Goal: Contribute content: Add original content to the website for others to see

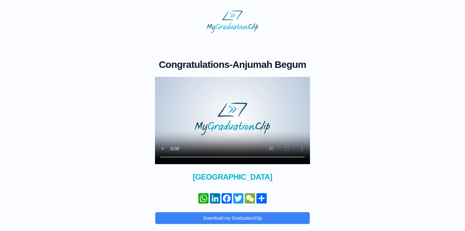
click at [173, 156] on video at bounding box center [232, 120] width 155 height 87
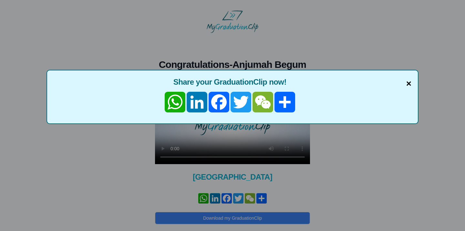
click at [407, 88] on span "×" at bounding box center [408, 84] width 5 height 14
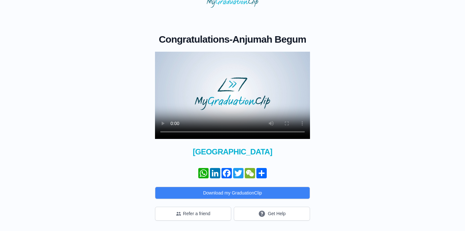
scroll to position [25, 0]
click at [172, 135] on video at bounding box center [232, 95] width 155 height 87
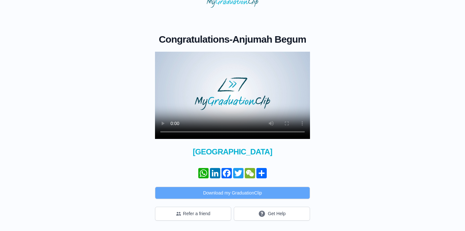
click at [260, 193] on button "Download my GraduationClip" at bounding box center [232, 193] width 155 height 12
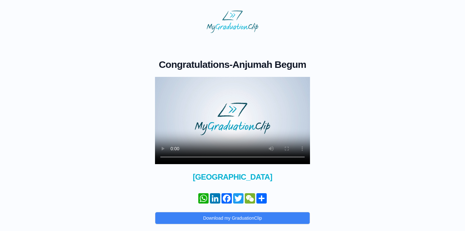
scroll to position [0, 0]
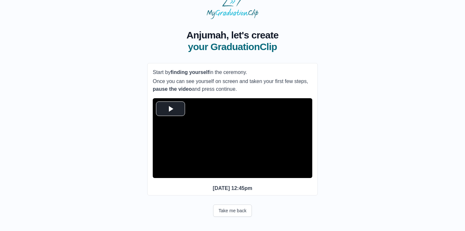
scroll to position [26, 0]
click at [170, 108] on span "Video Player" at bounding box center [170, 108] width 0 height 0
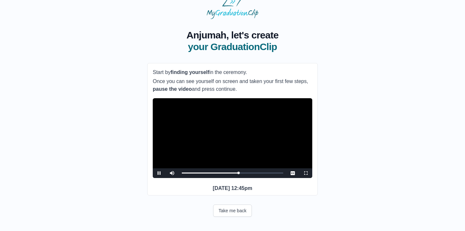
click at [159, 173] on span "Video Player" at bounding box center [159, 173] width 0 height 0
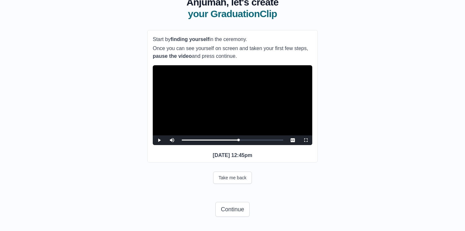
scroll to position [59, 0]
click at [221, 209] on button "Continue" at bounding box center [232, 209] width 34 height 15
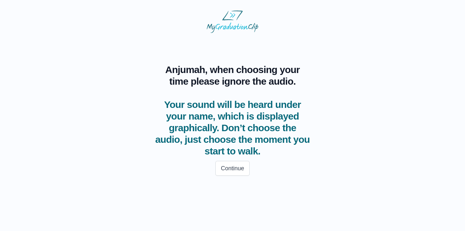
click at [240, 190] on html "Anjumah, when choosing your time please ignore the audio. Your sound will be he…" at bounding box center [232, 95] width 465 height 190
click at [234, 174] on button "Continue" at bounding box center [232, 168] width 34 height 15
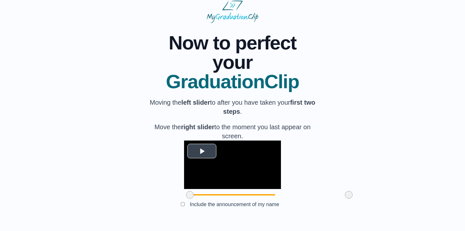
scroll to position [57, 0]
click at [202, 151] on span "Video Player" at bounding box center [202, 151] width 0 height 0
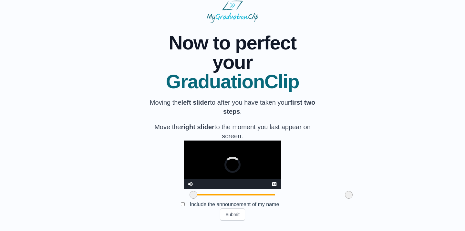
drag, startPoint x: 154, startPoint y: 195, endPoint x: 157, endPoint y: 196, distance: 3.6
click at [190, 196] on span at bounding box center [194, 195] width 8 height 8
click at [184, 148] on video "Video Player" at bounding box center [232, 164] width 97 height 48
drag, startPoint x: 311, startPoint y: 194, endPoint x: 290, endPoint y: 194, distance: 21.3
click at [323, 194] on span at bounding box center [327, 195] width 8 height 8
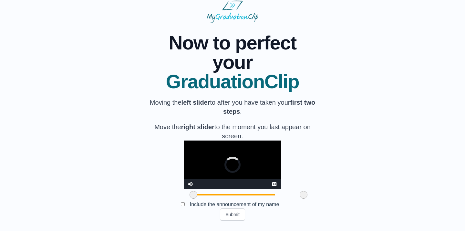
drag, startPoint x: 290, startPoint y: 194, endPoint x: 262, endPoint y: 194, distance: 28.1
click at [300, 194] on span at bounding box center [304, 195] width 8 height 8
drag, startPoint x: 264, startPoint y: 195, endPoint x: 231, endPoint y: 195, distance: 32.9
click at [262, 195] on span at bounding box center [266, 195] width 8 height 8
drag, startPoint x: 226, startPoint y: 195, endPoint x: 197, endPoint y: 195, distance: 29.4
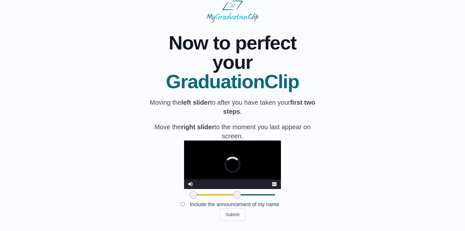
click at [233, 195] on span at bounding box center [237, 195] width 8 height 8
drag, startPoint x: 197, startPoint y: 195, endPoint x: 176, endPoint y: 195, distance: 21.3
click at [212, 195] on span at bounding box center [216, 195] width 8 height 8
click at [184, 153] on video "Video Player" at bounding box center [232, 164] width 97 height 48
drag, startPoint x: 176, startPoint y: 194, endPoint x: 190, endPoint y: 194, distance: 14.5
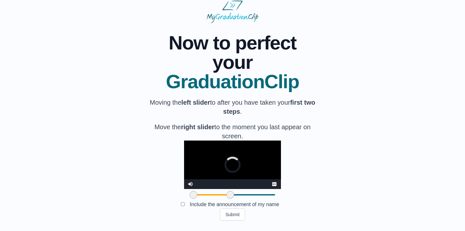
click at [226, 194] on span at bounding box center [230, 195] width 8 height 8
click at [184, 159] on video "Video Player" at bounding box center [232, 164] width 97 height 48
drag, startPoint x: 191, startPoint y: 195, endPoint x: 199, endPoint y: 196, distance: 8.1
click at [234, 196] on span at bounding box center [238, 195] width 8 height 8
click at [184, 167] on video "Video Player" at bounding box center [232, 164] width 97 height 48
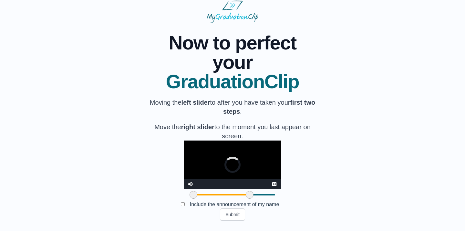
drag, startPoint x: 203, startPoint y: 194, endPoint x: 214, endPoint y: 194, distance: 11.3
click at [246, 194] on span at bounding box center [250, 195] width 8 height 8
drag, startPoint x: 214, startPoint y: 193, endPoint x: 234, endPoint y: 195, distance: 20.4
click at [266, 195] on span at bounding box center [270, 195] width 8 height 8
drag, startPoint x: 234, startPoint y: 195, endPoint x: 163, endPoint y: 197, distance: 71.4
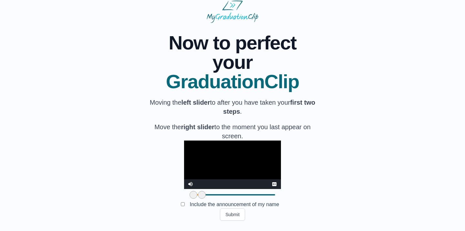
click at [198, 197] on span at bounding box center [202, 195] width 8 height 8
click at [184, 150] on video "Video Player" at bounding box center [232, 164] width 97 height 48
click at [184, 151] on video "Video Player" at bounding box center [232, 164] width 97 height 48
click at [226, 214] on button "Submit" at bounding box center [232, 214] width 25 height 12
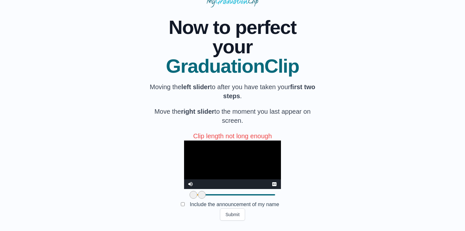
scroll to position [73, 0]
drag, startPoint x: 166, startPoint y: 194, endPoint x: 182, endPoint y: 194, distance: 15.5
click at [213, 194] on span at bounding box center [217, 195] width 8 height 8
click at [184, 157] on video "Video Player" at bounding box center [232, 164] width 97 height 48
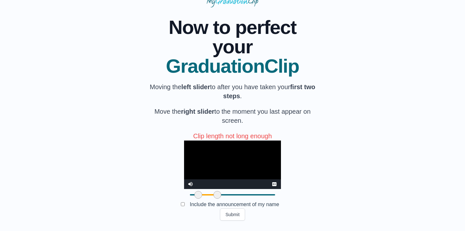
drag, startPoint x: 155, startPoint y: 195, endPoint x: 160, endPoint y: 196, distance: 4.9
click at [194, 196] on span at bounding box center [198, 195] width 8 height 8
drag, startPoint x: 182, startPoint y: 197, endPoint x: 246, endPoint y: 194, distance: 63.7
click at [276, 194] on span at bounding box center [280, 195] width 8 height 8
click at [184, 146] on video "Video Player" at bounding box center [232, 164] width 97 height 48
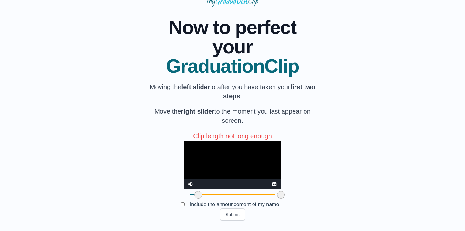
click at [192, 195] on div at bounding box center [198, 195] width 12 height 12
click at [196, 195] on span at bounding box center [200, 195] width 8 height 8
click at [184, 169] on video "Video Player" at bounding box center [232, 164] width 97 height 48
click at [194, 196] on span at bounding box center [198, 195] width 8 height 8
click at [184, 168] on video "Video Player" at bounding box center [232, 164] width 97 height 48
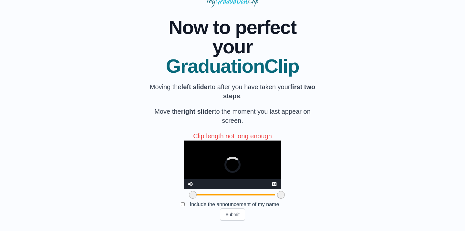
drag, startPoint x: 159, startPoint y: 195, endPoint x: 154, endPoint y: 195, distance: 5.2
click at [189, 195] on span at bounding box center [193, 195] width 8 height 8
click at [184, 168] on video "Video Player" at bounding box center [232, 164] width 97 height 48
click at [228, 220] on button "Submit" at bounding box center [232, 214] width 25 height 12
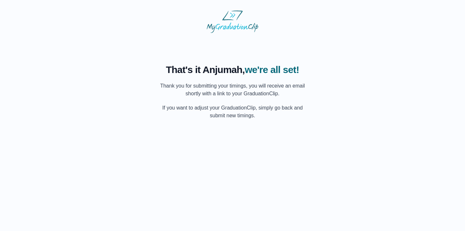
scroll to position [0, 0]
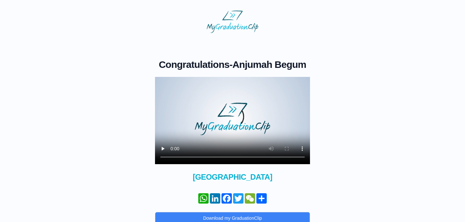
click at [172, 157] on video at bounding box center [232, 120] width 155 height 87
click at [173, 157] on video at bounding box center [232, 120] width 155 height 87
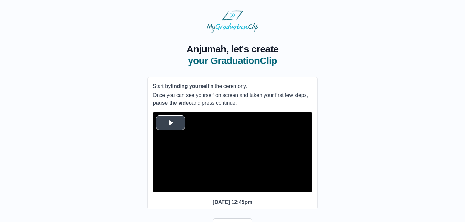
click at [170, 122] on span "Video Player" at bounding box center [170, 122] width 0 height 0
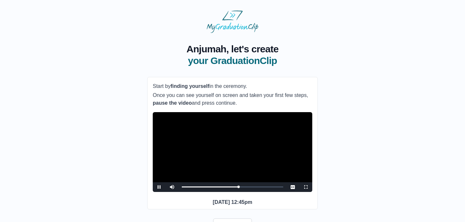
click at [159, 187] on span "Video Player" at bounding box center [159, 187] width 0 height 0
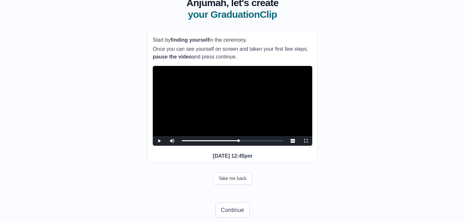
scroll to position [47, 0]
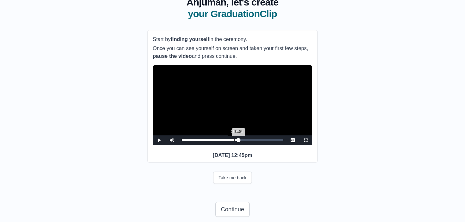
click at [234, 141] on div "28:51" at bounding box center [234, 140] width 0 height 2
click at [159, 140] on span "Video Player" at bounding box center [159, 140] width 0 height 0
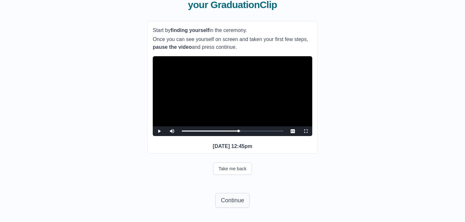
scroll to position [68, 0]
click at [243, 198] on button "Continue" at bounding box center [232, 200] width 34 height 15
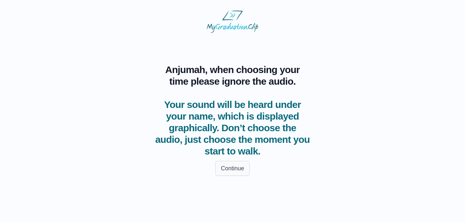
click at [231, 163] on button "Continue" at bounding box center [232, 168] width 34 height 15
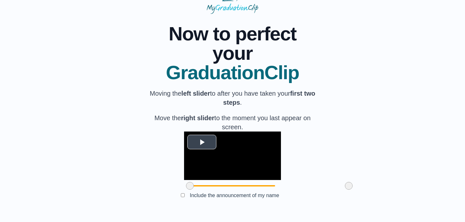
scroll to position [67, 0]
click at [202, 142] on span "Video Player" at bounding box center [202, 142] width 0 height 0
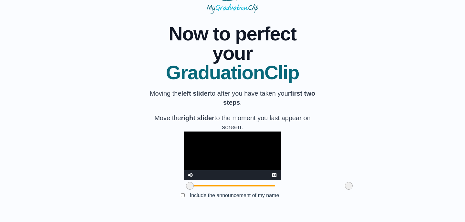
click at [184, 131] on video "Video Player" at bounding box center [232, 155] width 97 height 48
drag, startPoint x: 312, startPoint y: 186, endPoint x: 300, endPoint y: 187, distance: 12.6
click at [332, 187] on span at bounding box center [336, 186] width 8 height 8
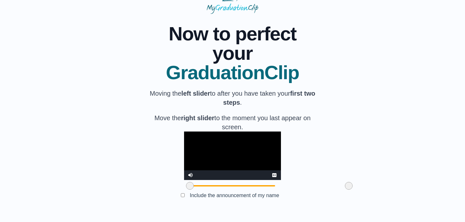
drag, startPoint x: 300, startPoint y: 187, endPoint x: 323, endPoint y: 184, distance: 23.0
click at [323, 184] on div "**********" at bounding box center [232, 113] width 444 height 198
click at [346, 131] on div "**********" at bounding box center [232, 113] width 444 height 198
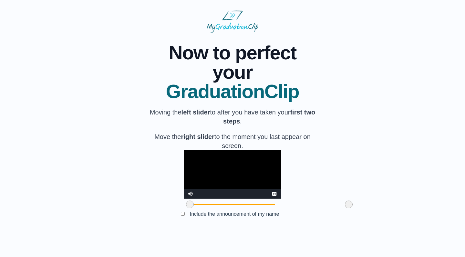
scroll to position [31, 0]
click at [184, 194] on video "Video Player" at bounding box center [232, 174] width 97 height 48
click at [248, 182] on video "Video Player" at bounding box center [232, 174] width 97 height 48
drag, startPoint x: 312, startPoint y: 224, endPoint x: 301, endPoint y: 224, distance: 10.7
click at [334, 209] on span at bounding box center [338, 205] width 8 height 8
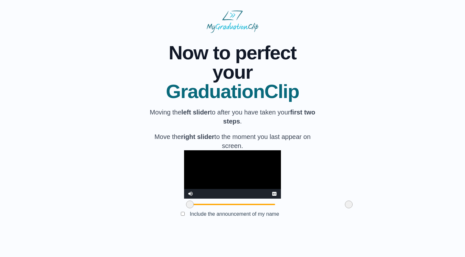
drag, startPoint x: 302, startPoint y: 221, endPoint x: 321, endPoint y: 222, distance: 18.1
click at [321, 221] on div "**********" at bounding box center [232, 132] width 444 height 198
click at [213, 190] on video "Video Player" at bounding box center [232, 174] width 97 height 48
click at [218, 221] on div "Submit" at bounding box center [232, 224] width 170 height 12
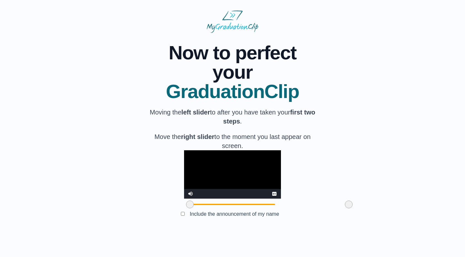
click at [190, 221] on div "Submit" at bounding box center [232, 224] width 170 height 12
click at [241, 162] on video "Video Player" at bounding box center [232, 174] width 97 height 48
click at [265, 186] on video "Video Player" at bounding box center [232, 174] width 97 height 48
drag, startPoint x: 359, startPoint y: 144, endPoint x: 356, endPoint y: 144, distance: 3.6
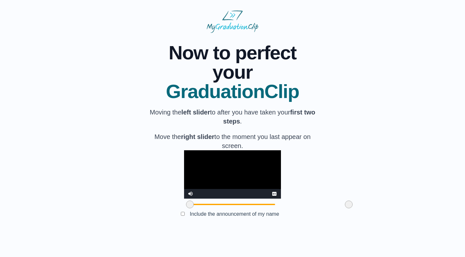
click at [359, 144] on div "**********" at bounding box center [232, 132] width 444 height 198
click at [210, 82] on span "GraduationClip" at bounding box center [232, 91] width 170 height 19
click at [216, 221] on html "**********" at bounding box center [232, 120] width 465 height 241
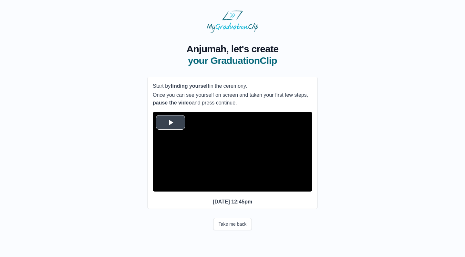
click at [170, 122] on span "Video Player" at bounding box center [170, 122] width 0 height 0
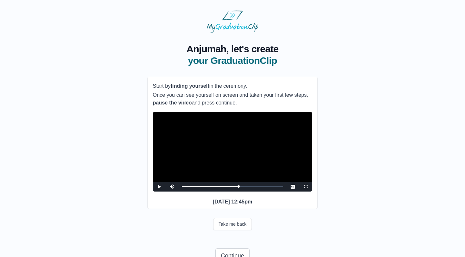
click at [172, 124] on video "Video Player" at bounding box center [232, 152] width 159 height 80
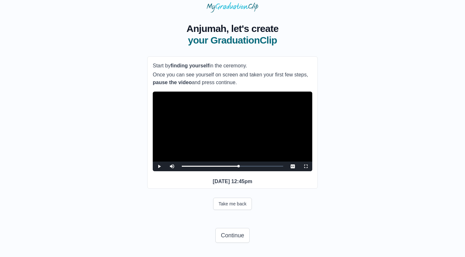
scroll to position [33, 0]
click at [225, 237] on button "Continue" at bounding box center [232, 235] width 34 height 15
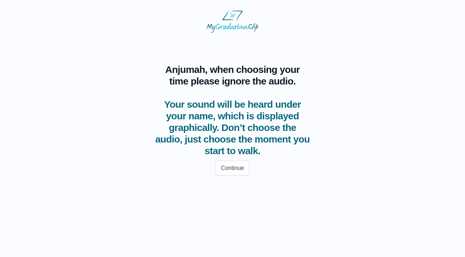
scroll to position [0, 0]
click at [229, 167] on button "Continue" at bounding box center [232, 168] width 34 height 15
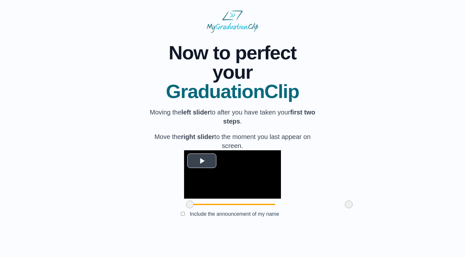
scroll to position [31, 0]
click at [202, 161] on span "Video Player" at bounding box center [202, 161] width 0 height 0
click at [184, 150] on video "Video Player" at bounding box center [232, 174] width 97 height 48
click at [194, 236] on body "**********" at bounding box center [232, 120] width 455 height 231
click at [269, 231] on div "Submit" at bounding box center [232, 224] width 170 height 12
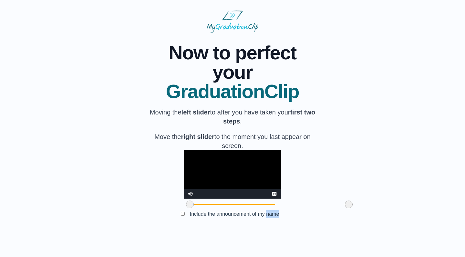
click at [269, 231] on div "Submit" at bounding box center [232, 224] width 170 height 12
click at [247, 236] on body "**********" at bounding box center [232, 120] width 455 height 231
click at [281, 193] on video "Video Player" at bounding box center [232, 174] width 97 height 48
drag, startPoint x: 312, startPoint y: 225, endPoint x: 259, endPoint y: 225, distance: 53.3
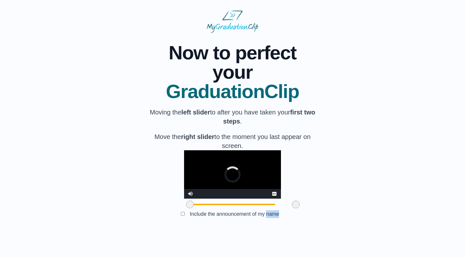
click at [292, 209] on span at bounding box center [296, 205] width 8 height 8
drag, startPoint x: 259, startPoint y: 225, endPoint x: 152, endPoint y: 216, distance: 107.2
click at [184, 210] on div at bounding box center [232, 205] width 97 height 12
drag, startPoint x: 161, startPoint y: 222, endPoint x: 323, endPoint y: 221, distance: 162.1
click at [323, 221] on div "**********" at bounding box center [232, 132] width 444 height 198
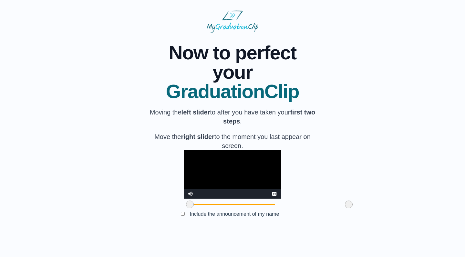
click at [435, 143] on div "**********" at bounding box center [232, 132] width 444 height 198
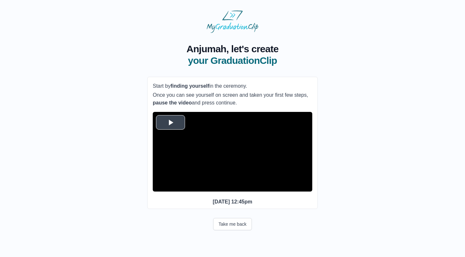
click at [170, 122] on span "Video Player" at bounding box center [170, 122] width 0 height 0
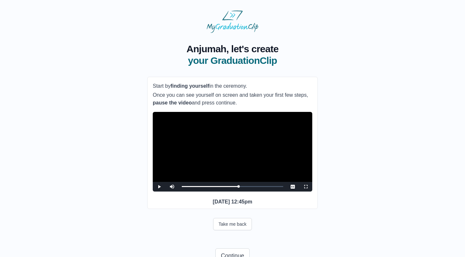
click at [180, 123] on video "Video Player" at bounding box center [232, 152] width 159 height 80
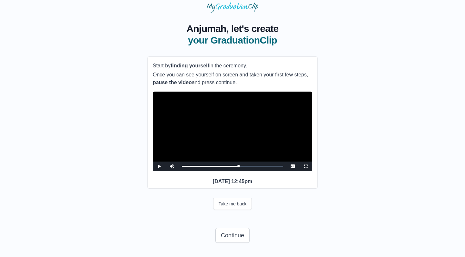
scroll to position [33, 0]
click at [239, 235] on button "Continue" at bounding box center [232, 235] width 34 height 15
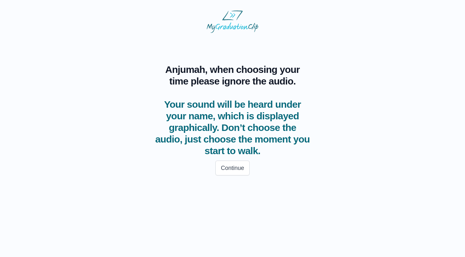
scroll to position [0, 0]
click at [246, 166] on button "Continue" at bounding box center [232, 168] width 34 height 15
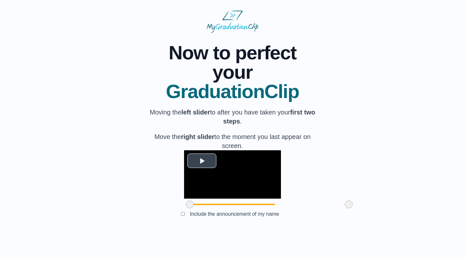
scroll to position [31, 0]
